Goal: Communication & Community: Answer question/provide support

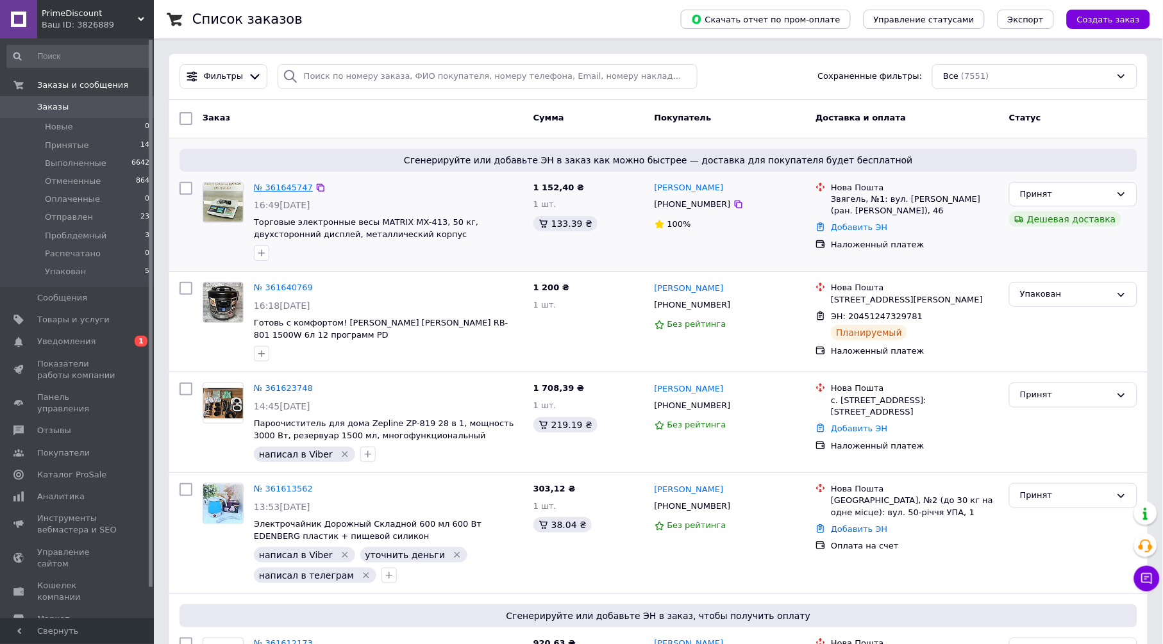
click at [299, 190] on link "№ 361645747" at bounding box center [283, 188] width 59 height 10
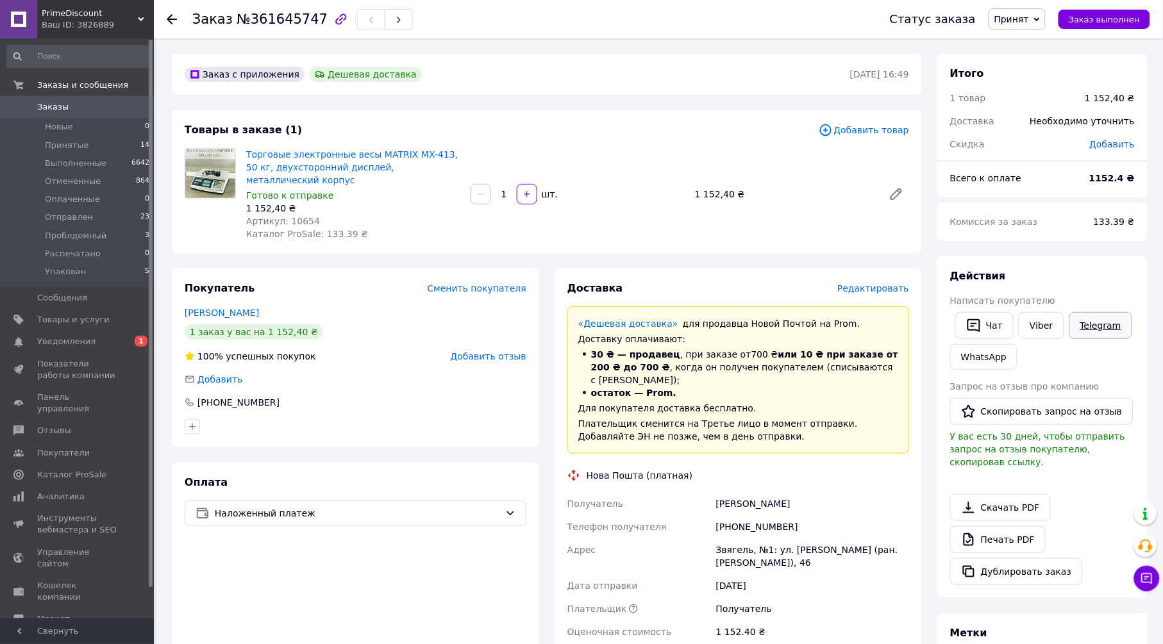
click at [1078, 325] on link "Telegram" at bounding box center [1100, 325] width 63 height 27
click at [987, 321] on button "Чат" at bounding box center [984, 325] width 58 height 27
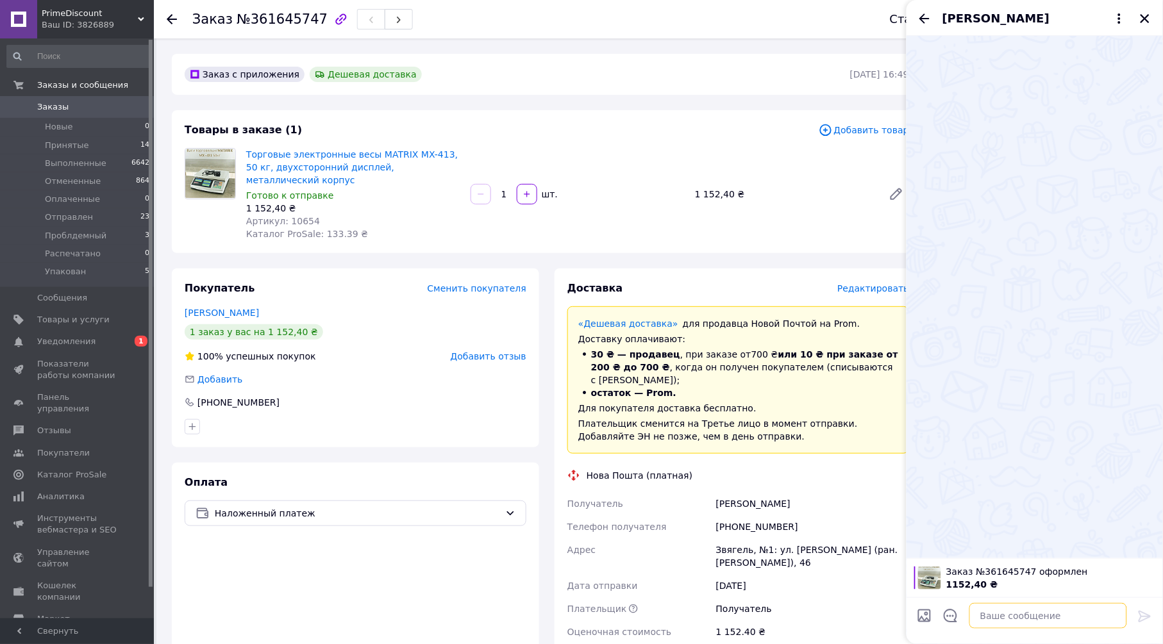
click at [1002, 608] on textarea at bounding box center [1048, 616] width 158 height 26
paste textarea ""Шановний клієнт, Дякуємо за ваше замовлення! Будь ласка, перевірте правильніст…"
type textarea ""Шановний клієнт, Дякуємо за ваше замовлення! Будь ласка, перевірте правильніст…"
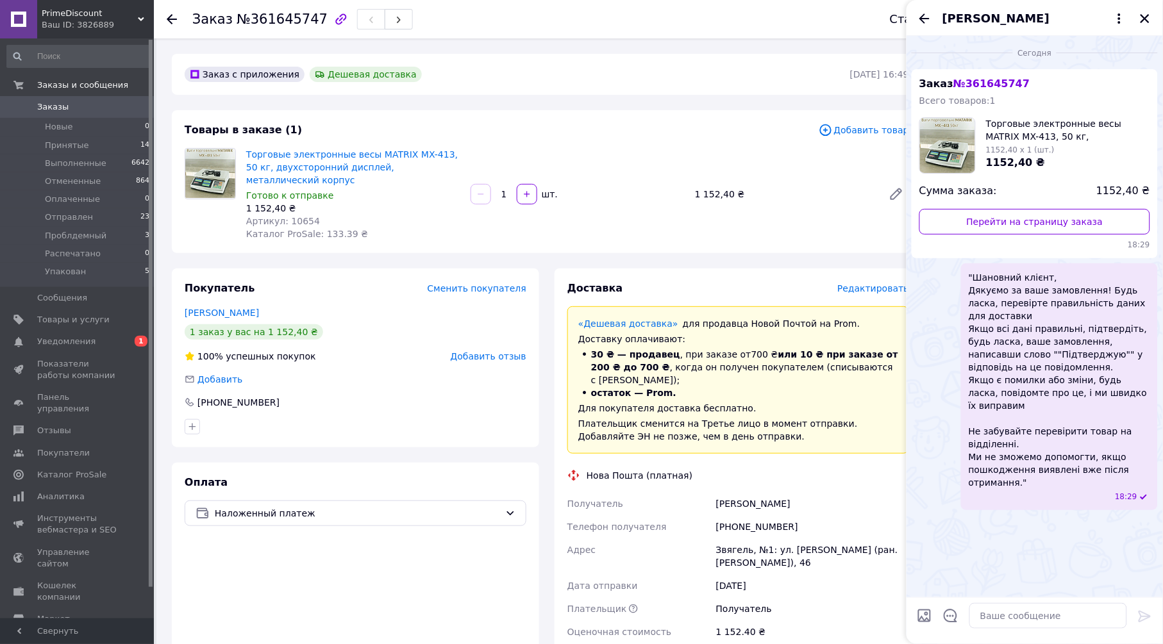
click at [463, 381] on div "Покупатель Сменить покупателя [PERSON_NAME] 1 заказ у вас на 1 152,40 ₴ 100% ус…" at bounding box center [355, 358] width 367 height 179
click at [1146, 15] on icon "Закрыть" at bounding box center [1145, 19] width 12 height 12
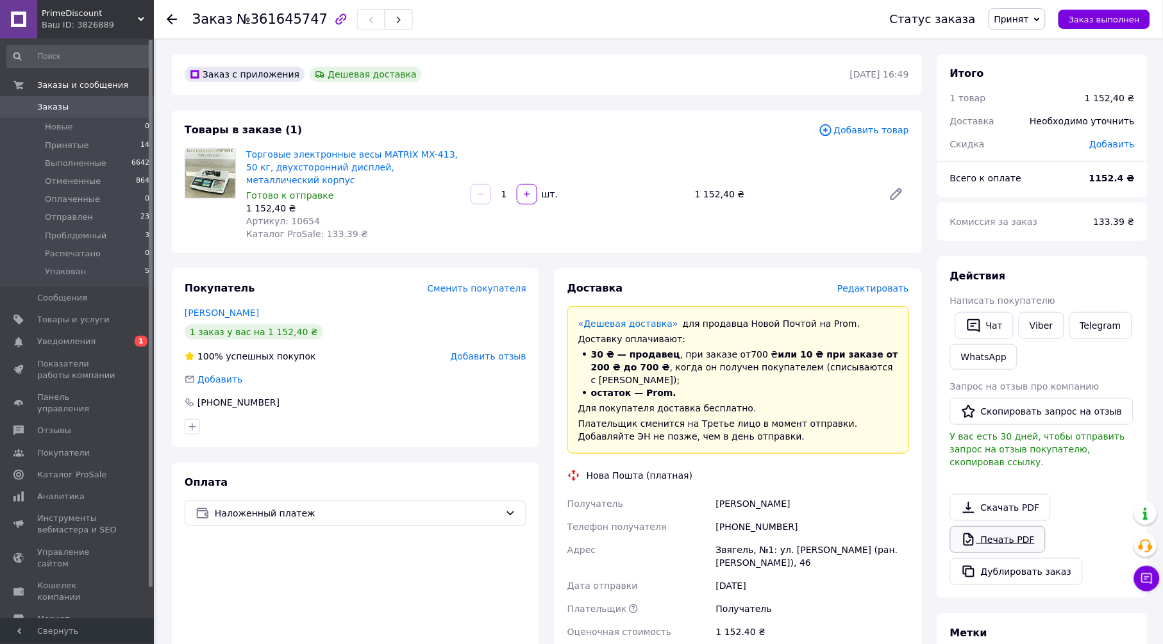
click at [1012, 528] on link "Печать PDF" at bounding box center [998, 539] width 96 height 27
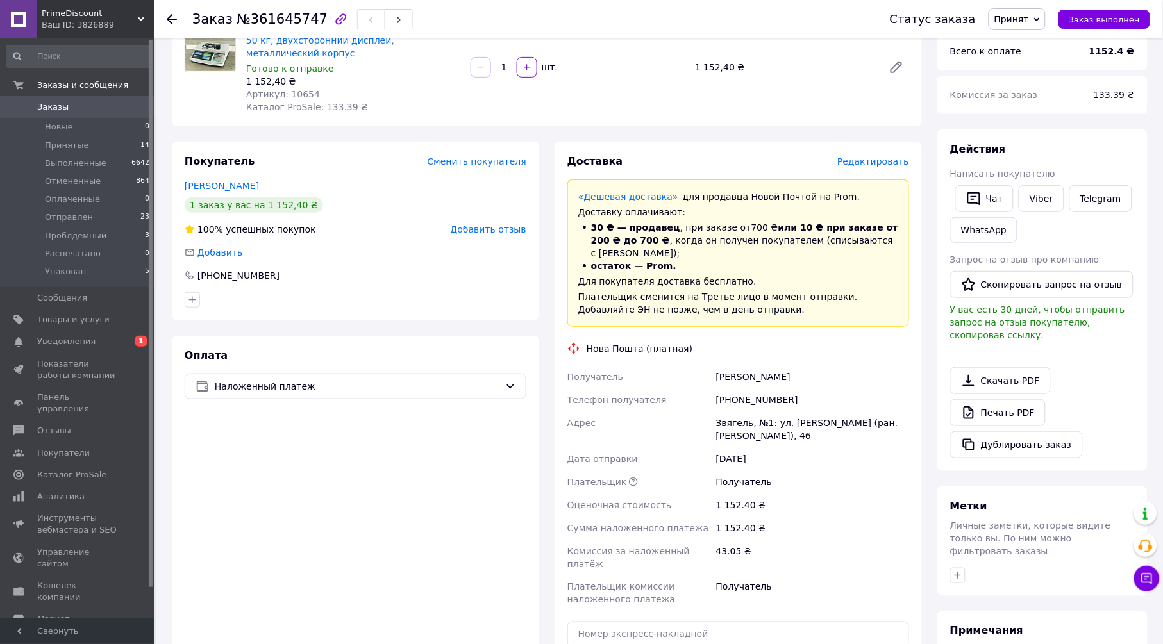
scroll to position [330, 0]
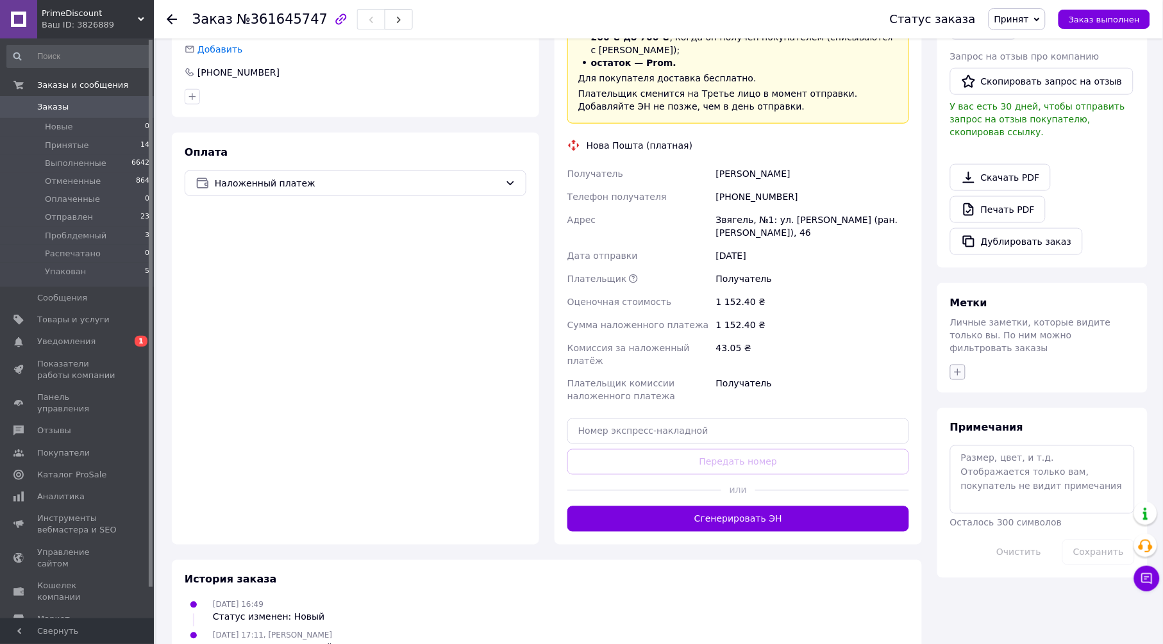
click at [959, 367] on icon "button" at bounding box center [958, 372] width 10 height 10
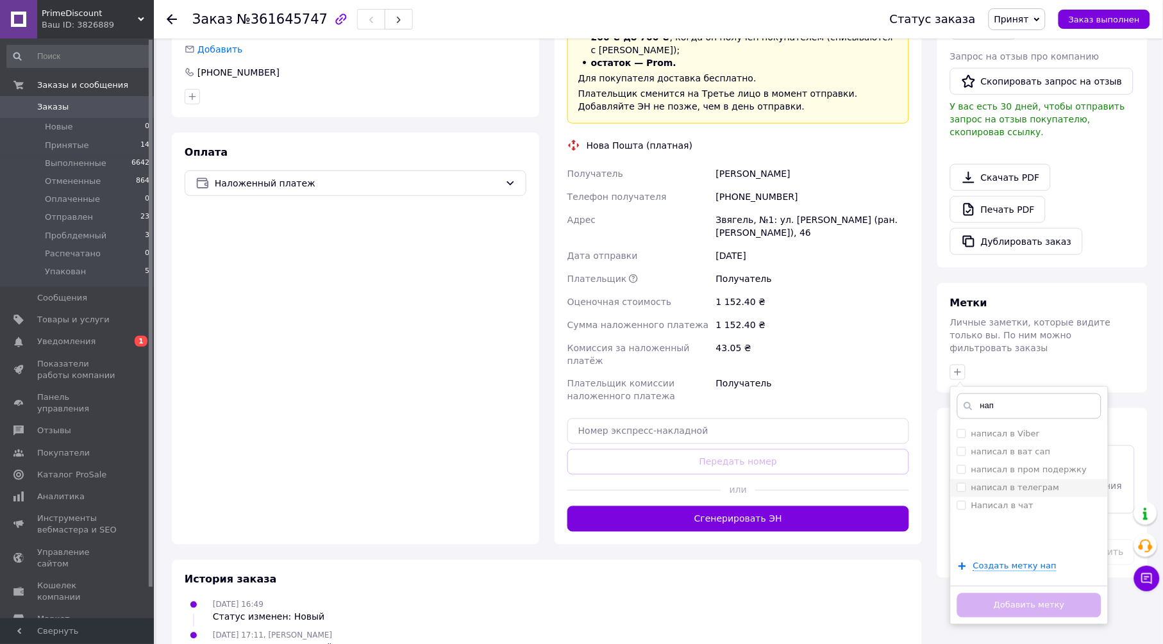
type input "нап"
click at [1044, 483] on label "написал в телеграм" at bounding box center [1015, 488] width 88 height 10
checkbox input "true"
click at [1028, 594] on button "Добавить метку" at bounding box center [1029, 606] width 144 height 25
